Goal: Complete application form

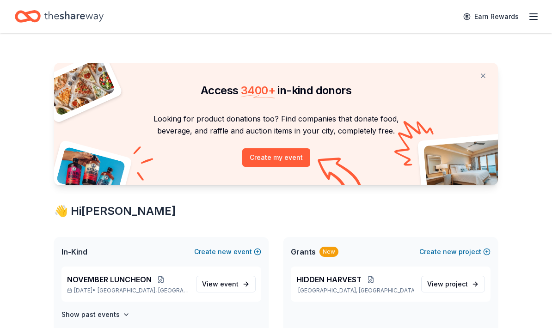
click at [537, 17] on line "button" at bounding box center [533, 17] width 7 height 0
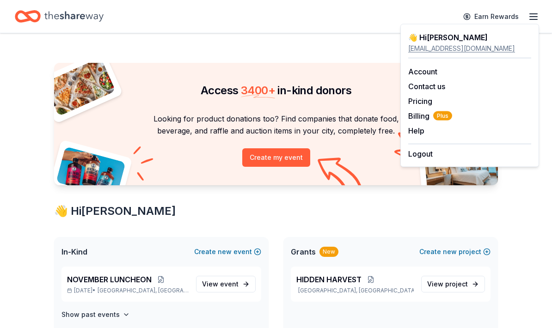
click at [435, 43] on div "pas3801@gmail.com" at bounding box center [469, 48] width 123 height 11
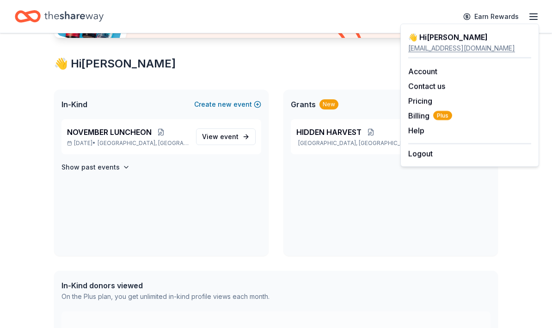
scroll to position [147, 0]
click at [247, 135] on link "View event" at bounding box center [226, 137] width 60 height 17
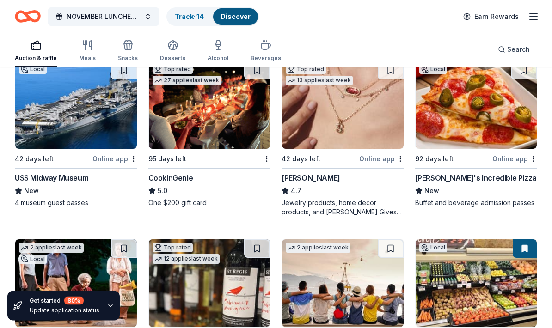
scroll to position [288, 0]
click at [365, 132] on img at bounding box center [343, 105] width 122 height 88
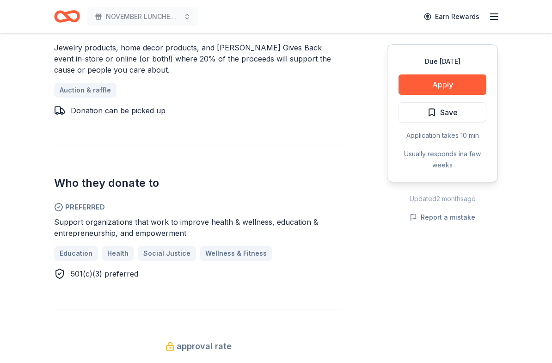
scroll to position [454, 0]
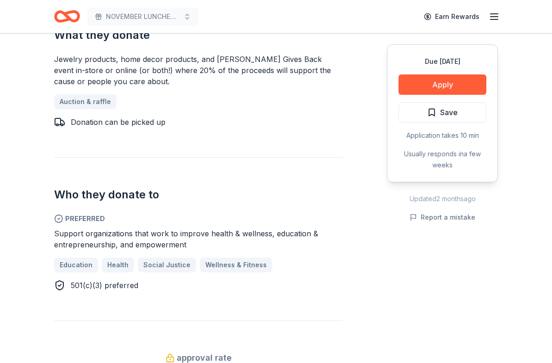
click at [468, 80] on button "Apply" at bounding box center [443, 84] width 88 height 20
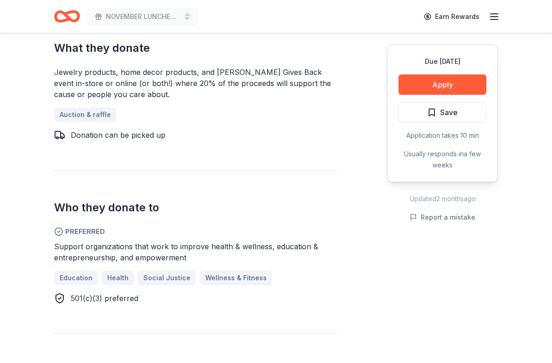
click at [463, 85] on button "Apply" at bounding box center [443, 84] width 88 height 20
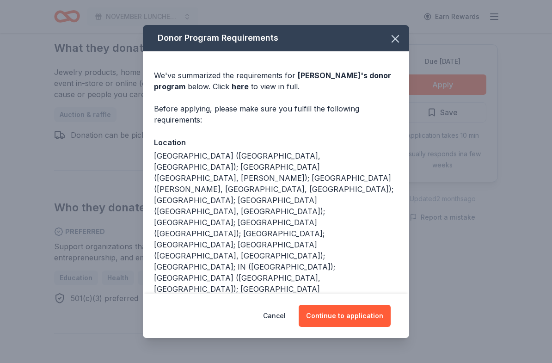
click at [368, 321] on button "Continue to application" at bounding box center [345, 316] width 92 height 22
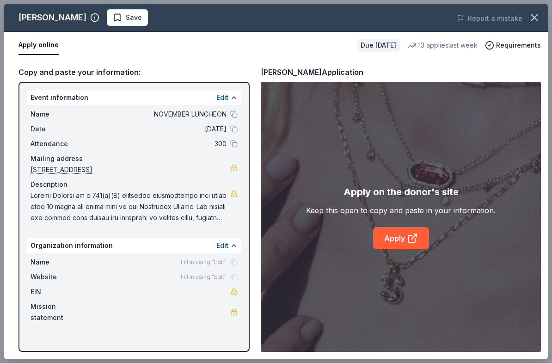
click at [411, 235] on icon at bounding box center [412, 238] width 11 height 11
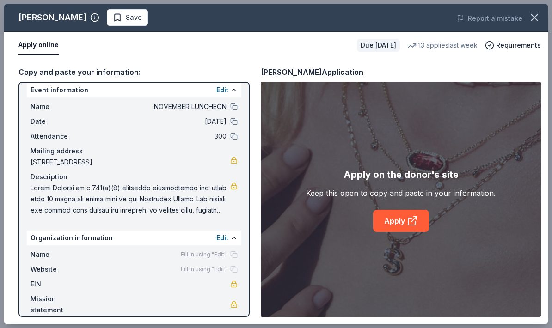
scroll to position [7, 0]
click at [538, 14] on icon "button" at bounding box center [534, 17] width 13 height 13
